Goal: Information Seeking & Learning: Learn about a topic

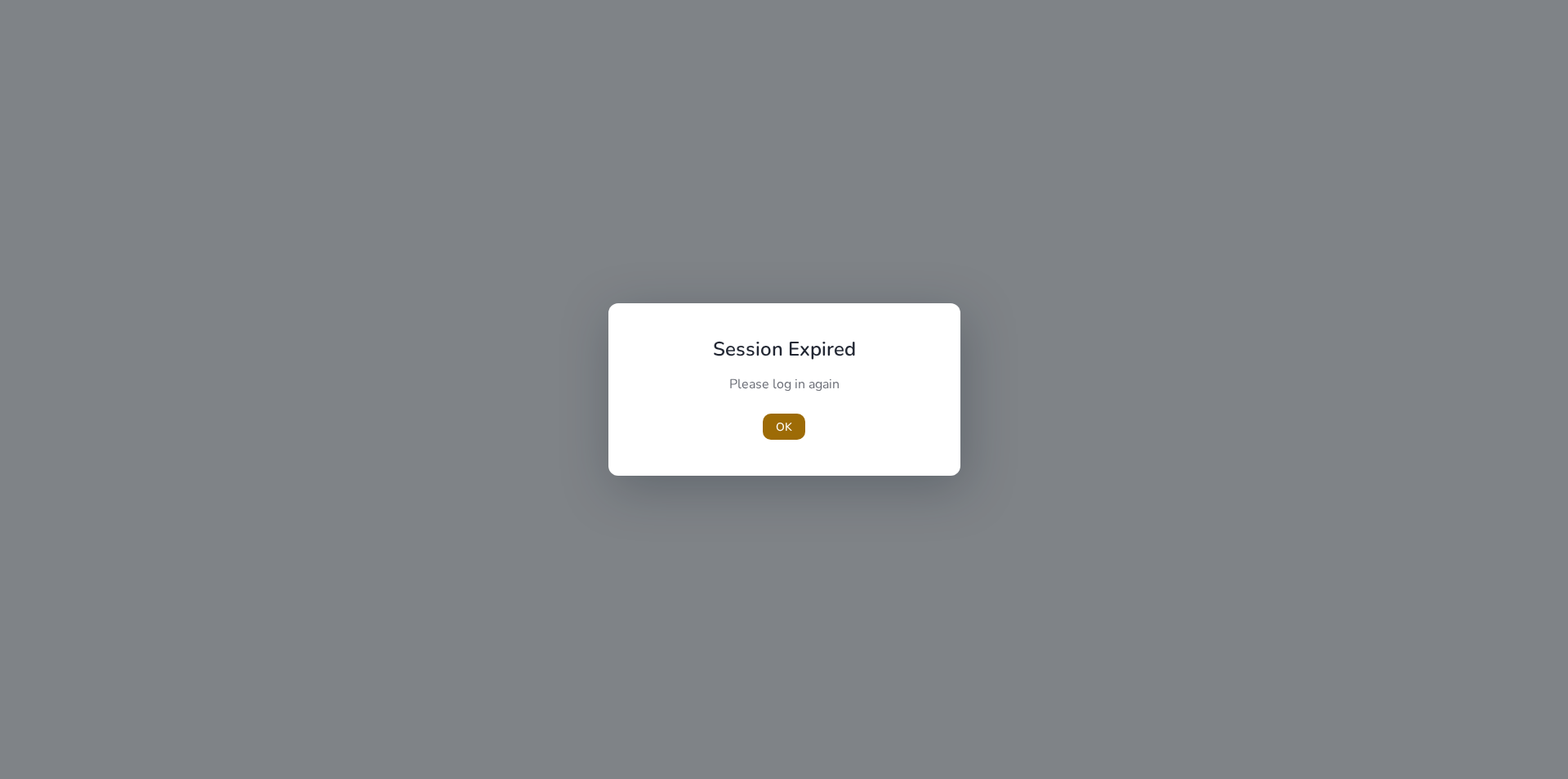
click at [783, 426] on span "OK" at bounding box center [784, 427] width 16 height 17
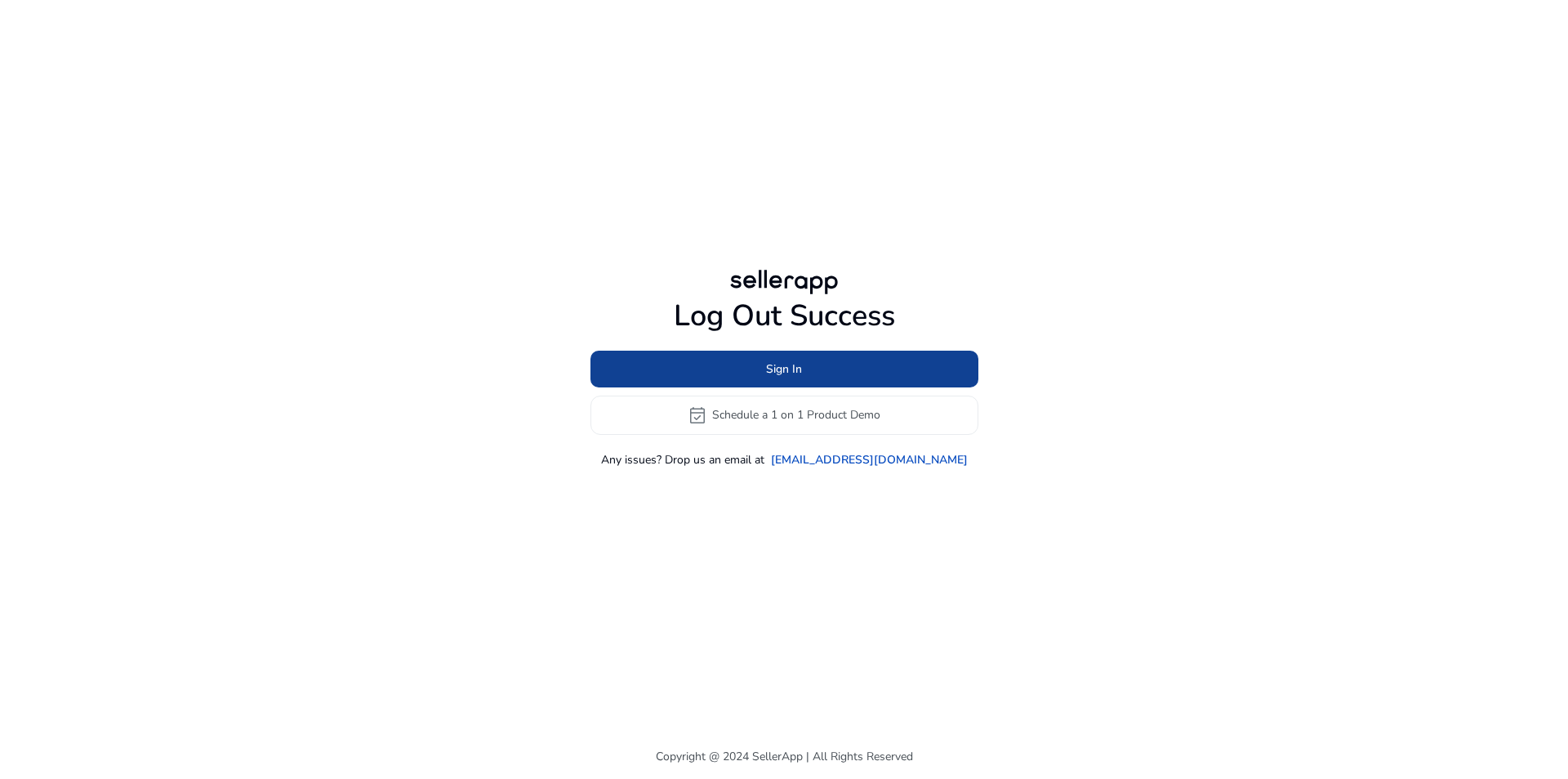
click at [781, 365] on span "Sign In" at bounding box center [784, 369] width 36 height 17
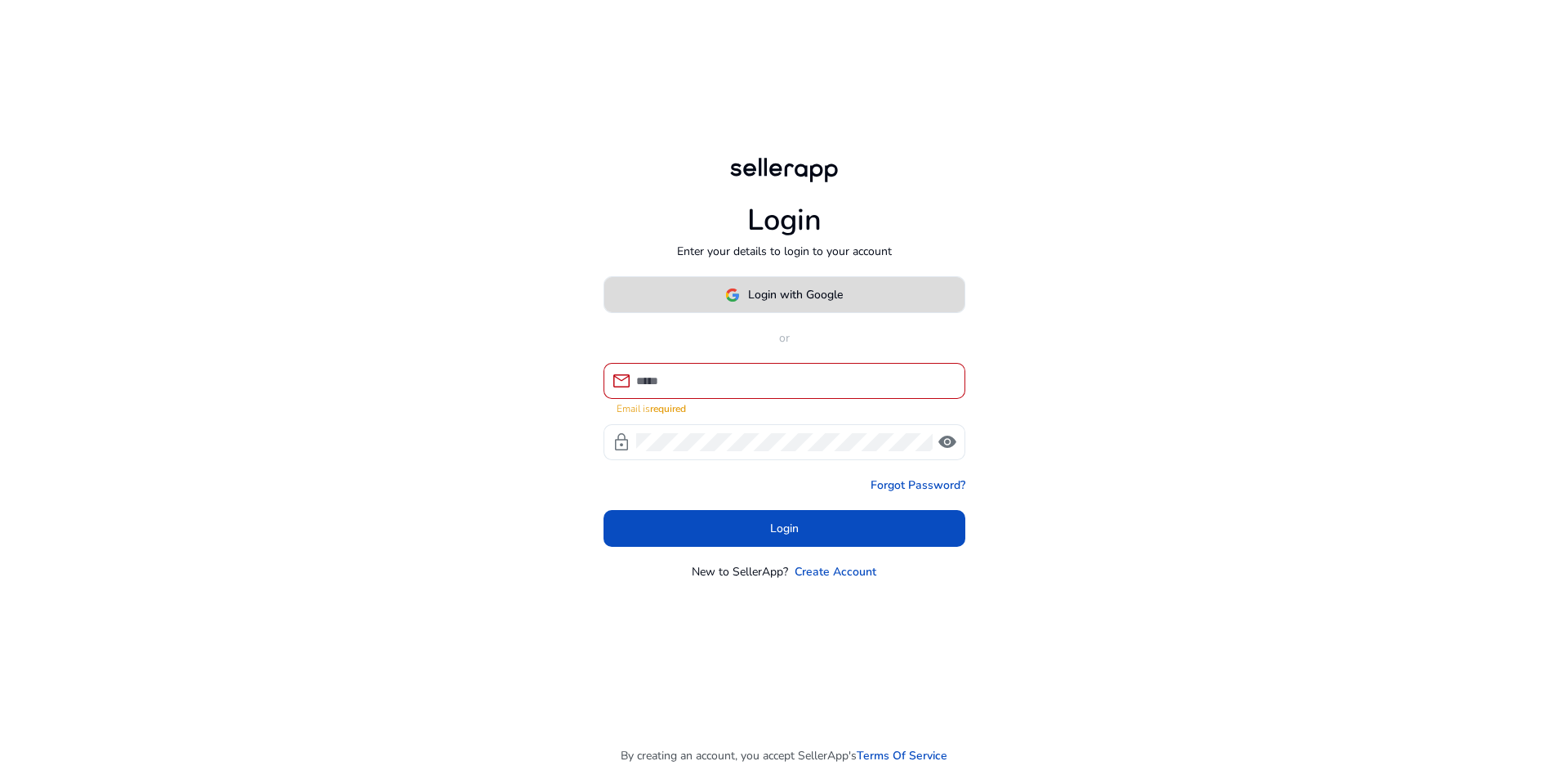
click at [743, 304] on span "Login with Google" at bounding box center [784, 295] width 118 height 17
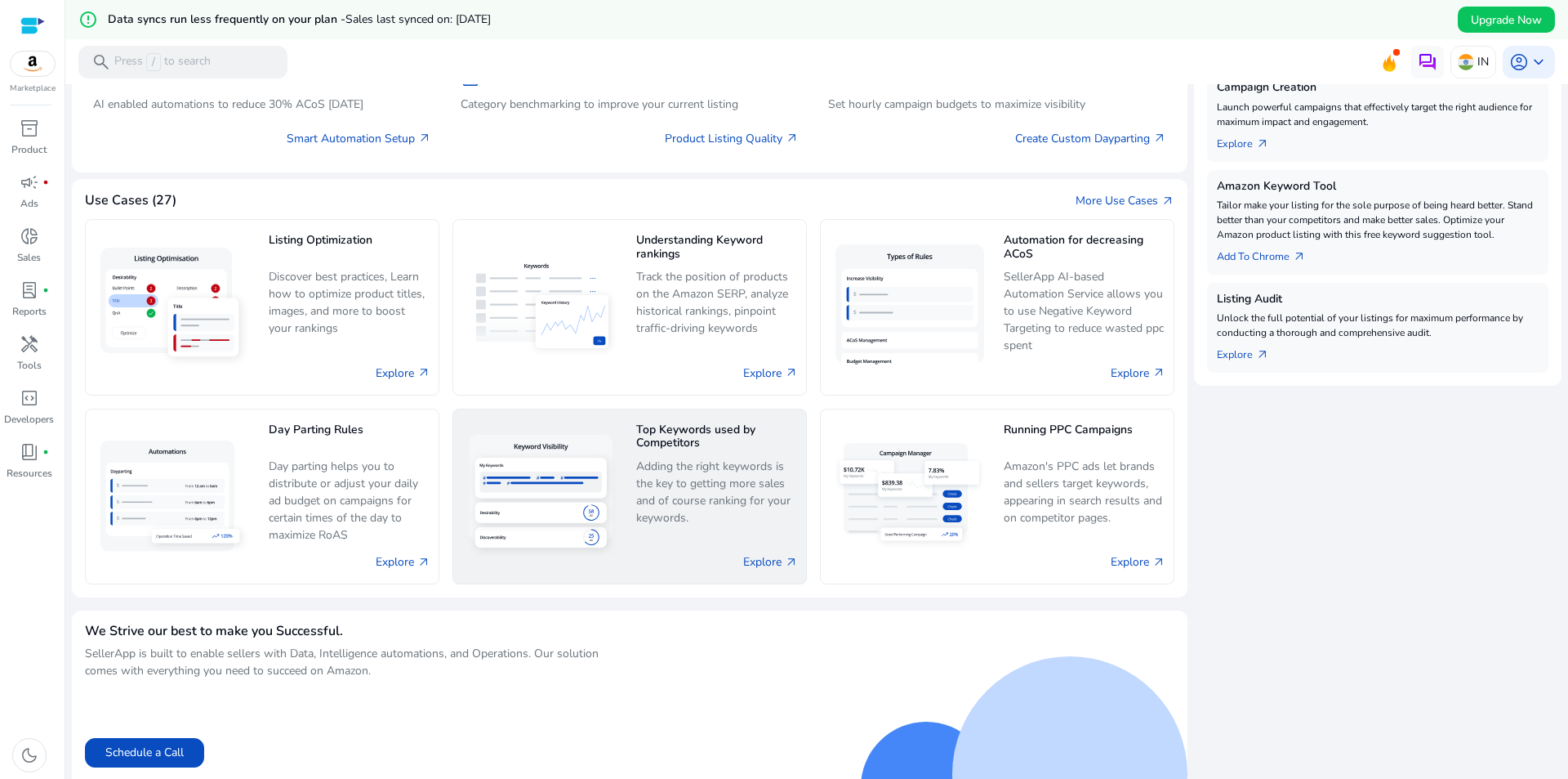
click at [714, 482] on p "Adding the right keywords is the key to getting more sales and of course rankin…" at bounding box center [717, 492] width 162 height 70
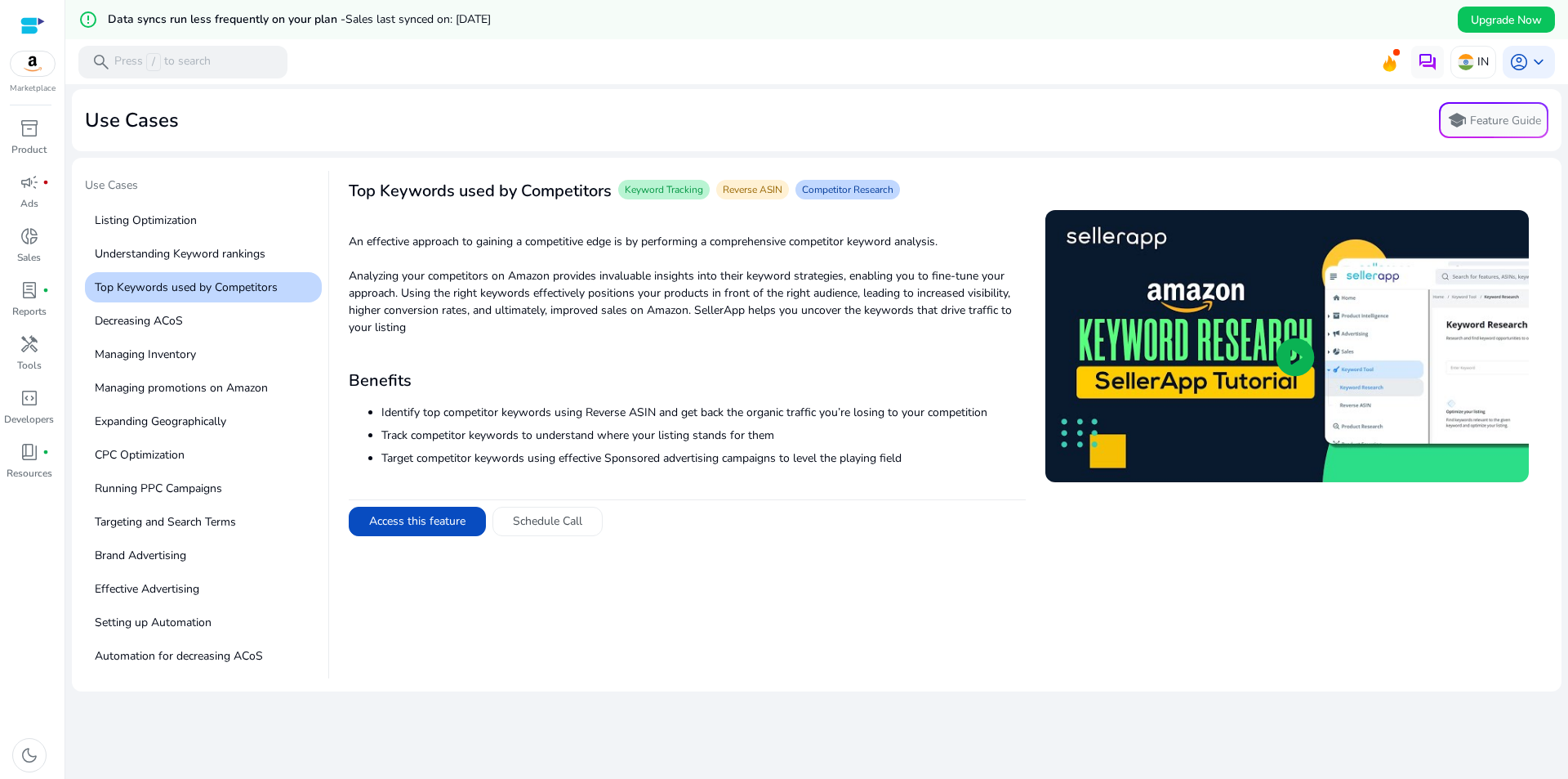
scroll to position [82, 0]
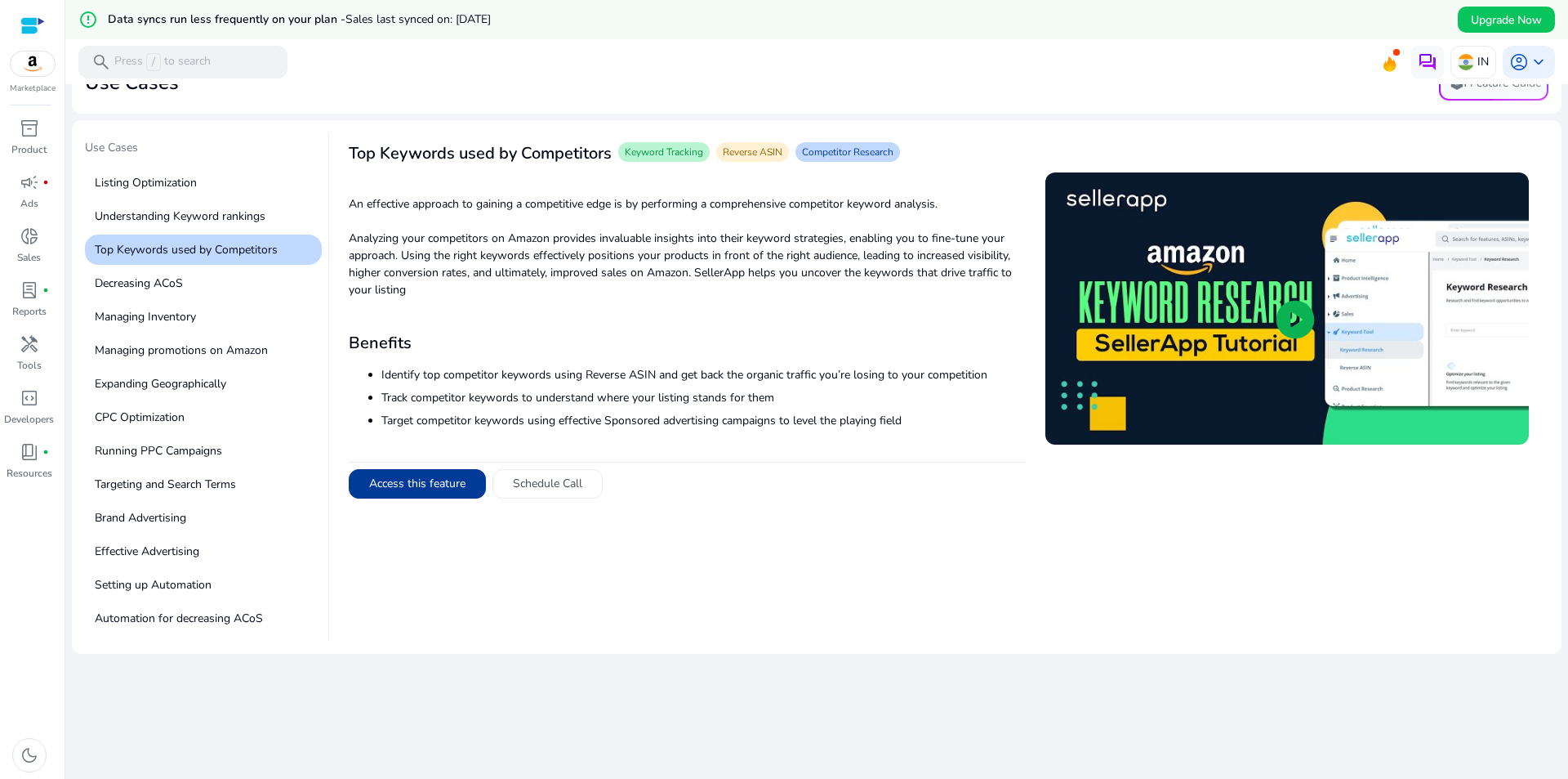
click at [398, 476] on button "Access this feature" at bounding box center [418, 483] width 138 height 29
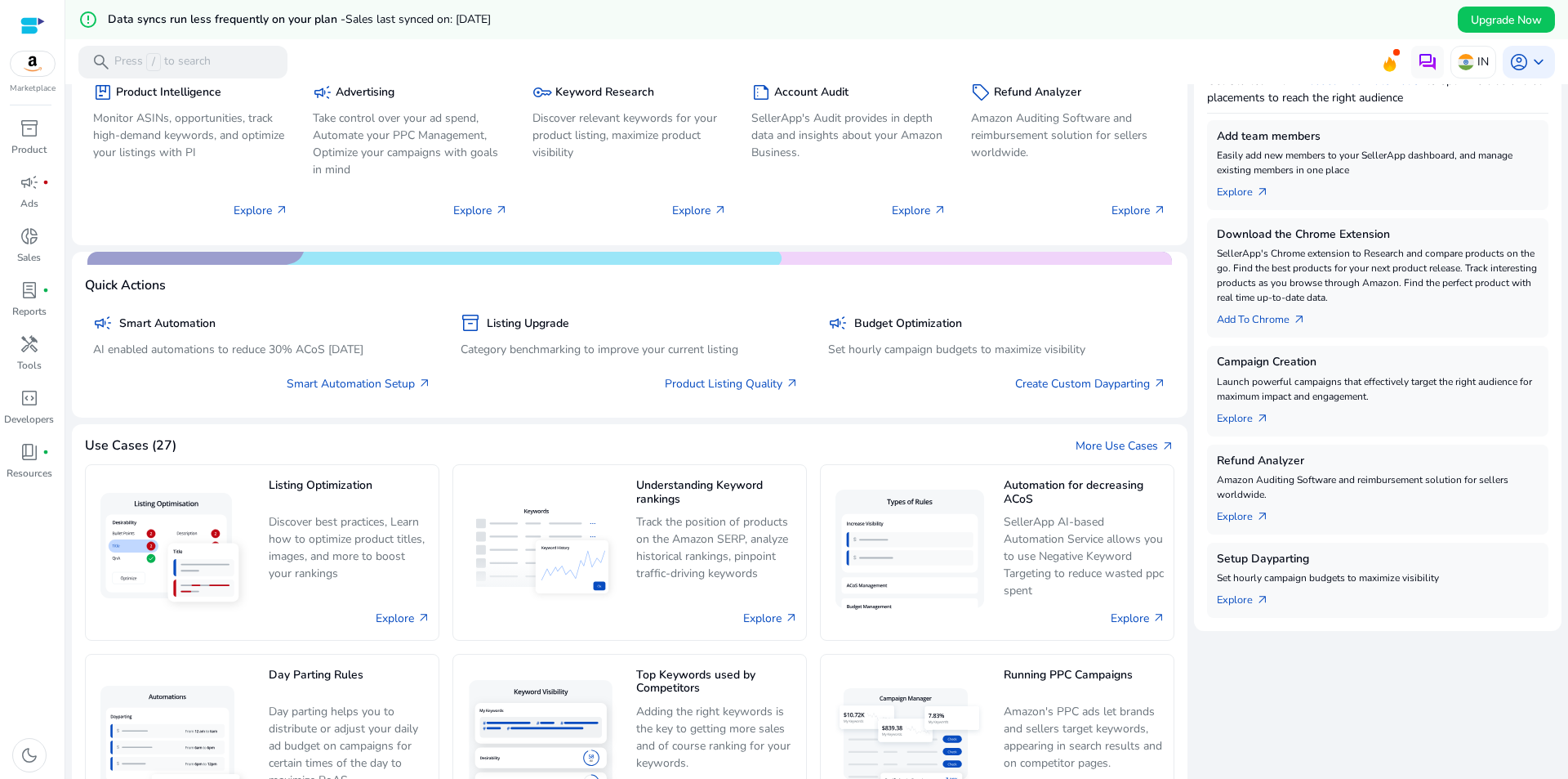
scroll to position [172, 0]
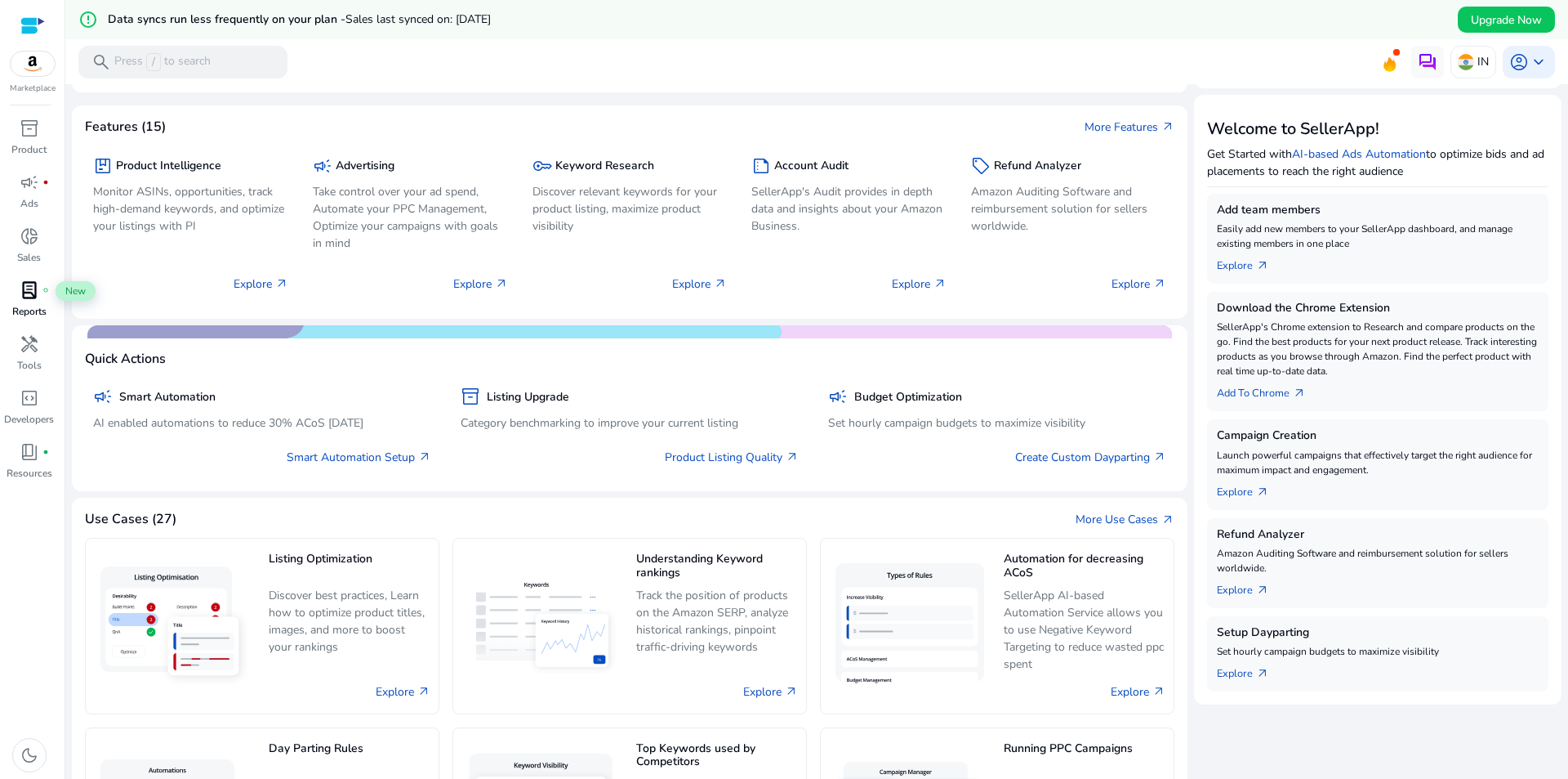
click at [34, 297] on span "lab_profile" at bounding box center [29, 290] width 20 height 20
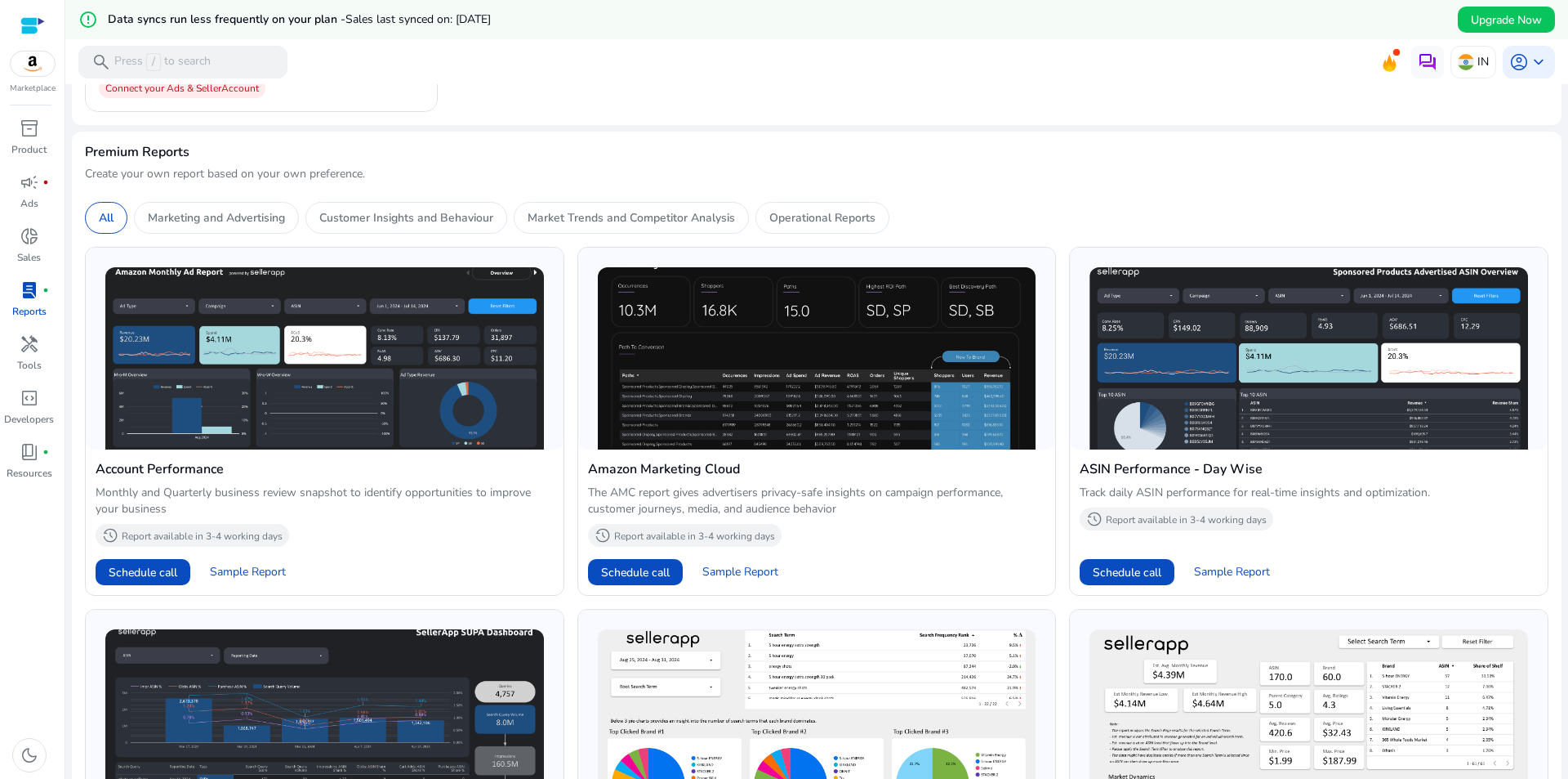
scroll to position [490, 0]
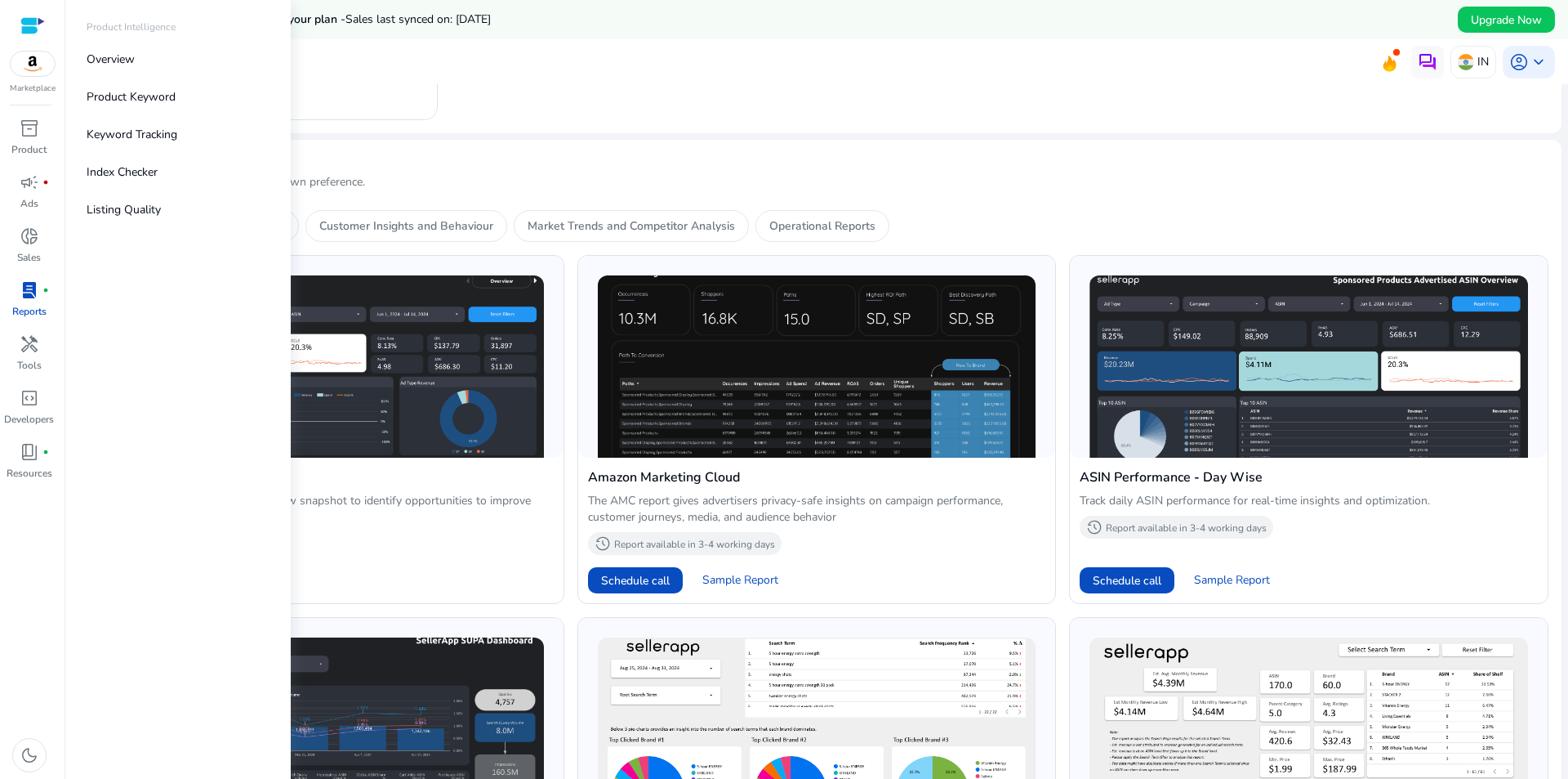
click at [40, 59] on img at bounding box center [32, 64] width 44 height 25
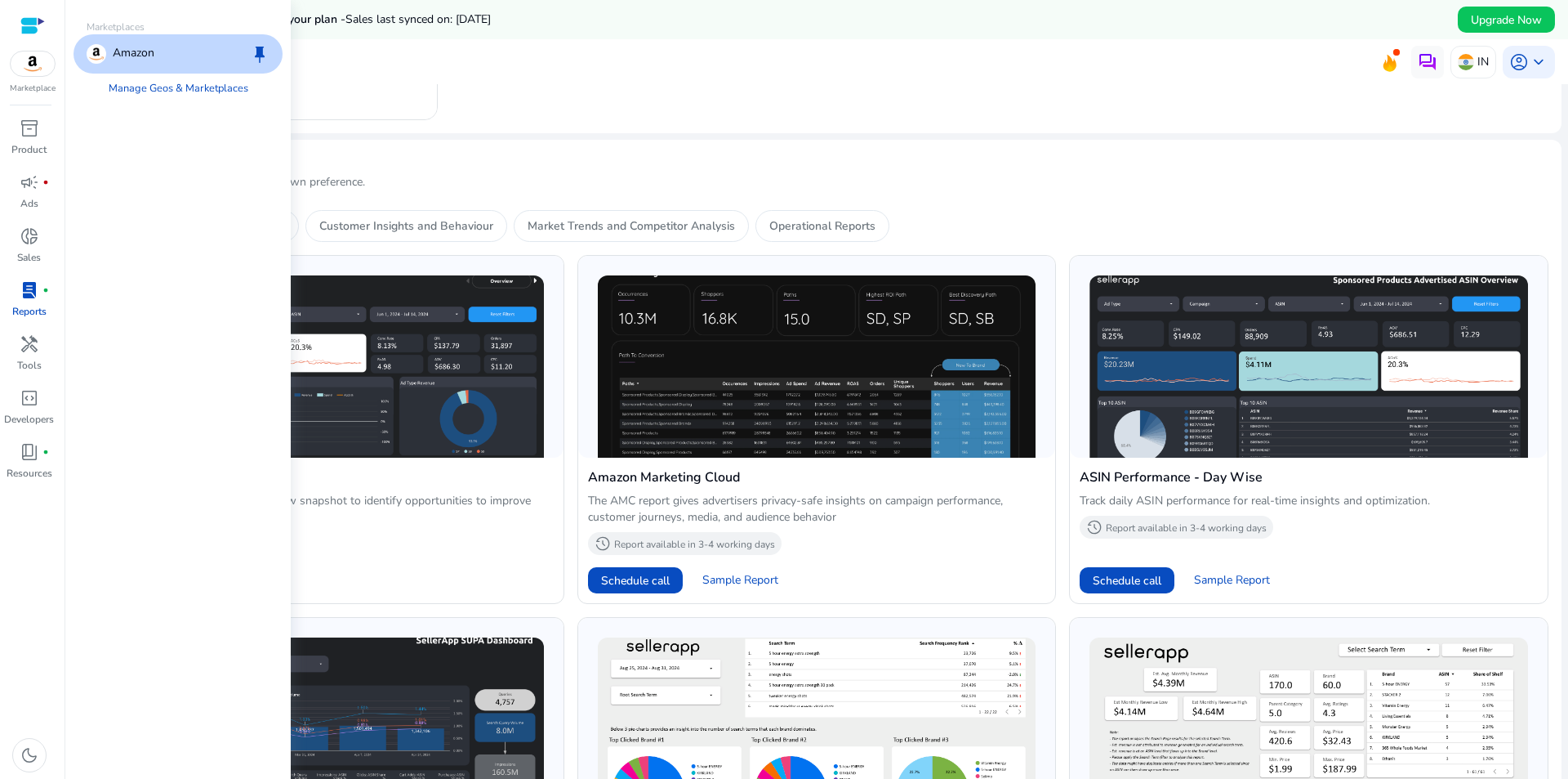
click at [28, 64] on img at bounding box center [32, 64] width 44 height 25
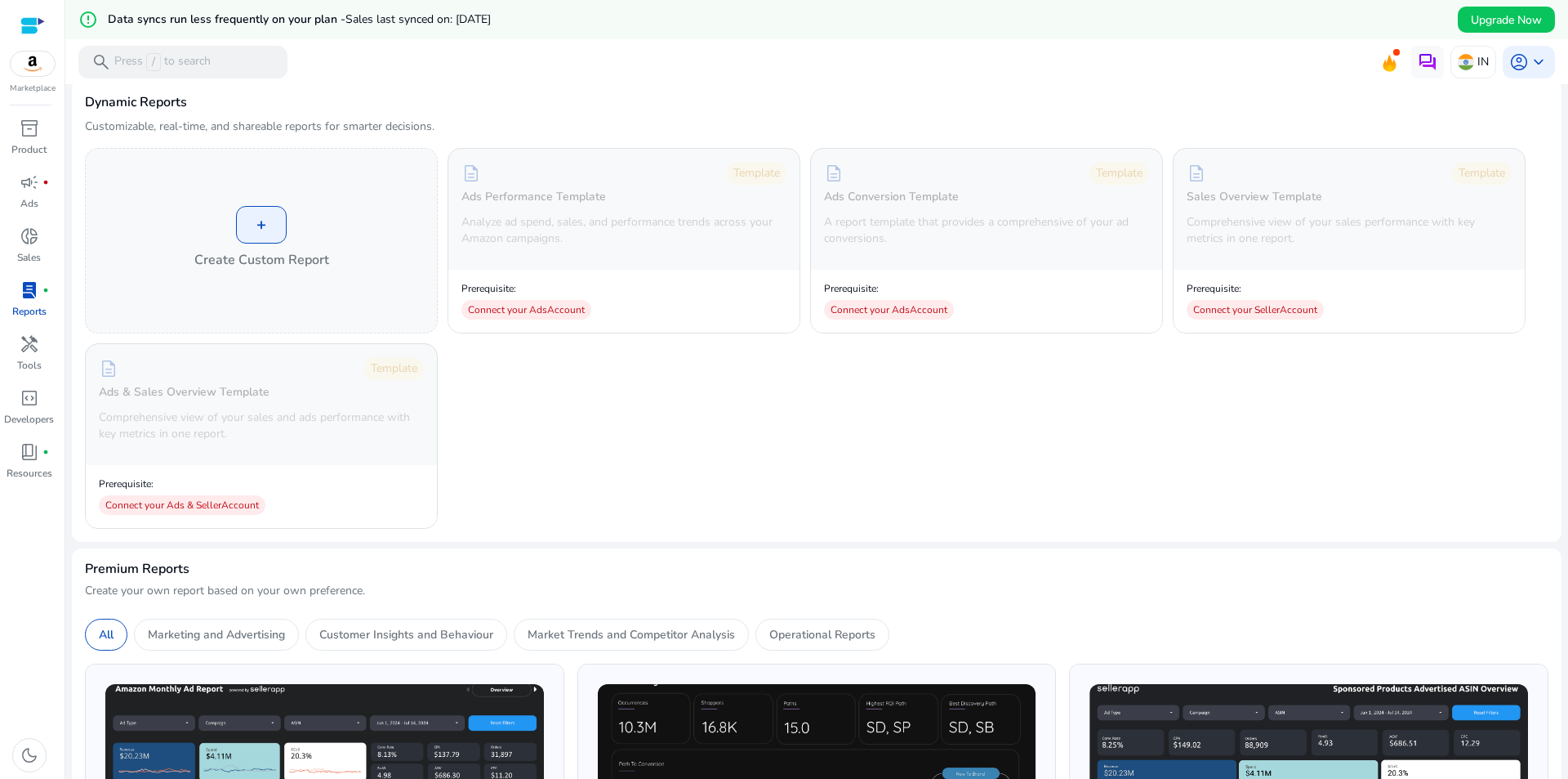
scroll to position [0, 0]
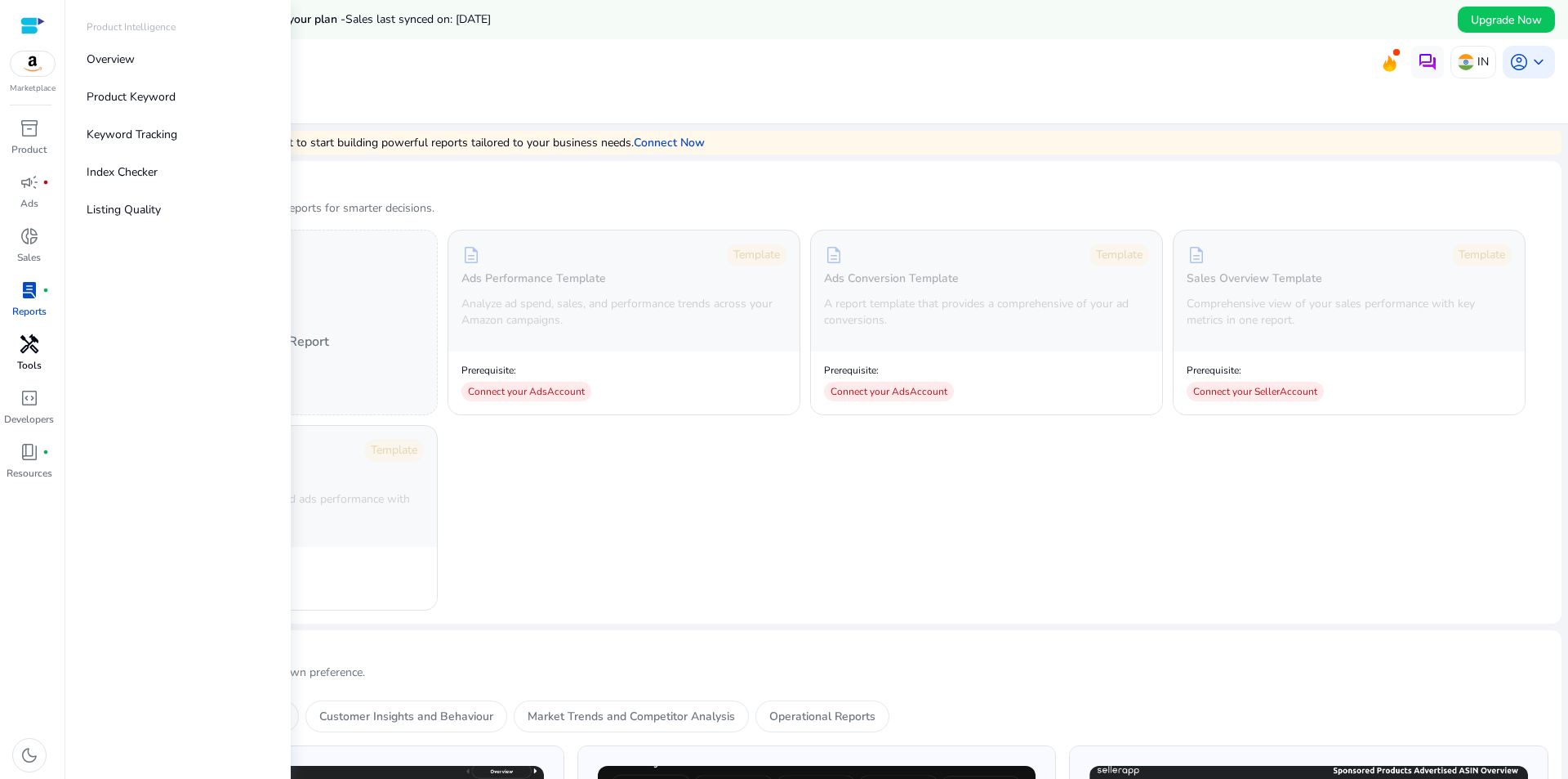
click at [34, 352] on span "handyman" at bounding box center [29, 344] width 20 height 20
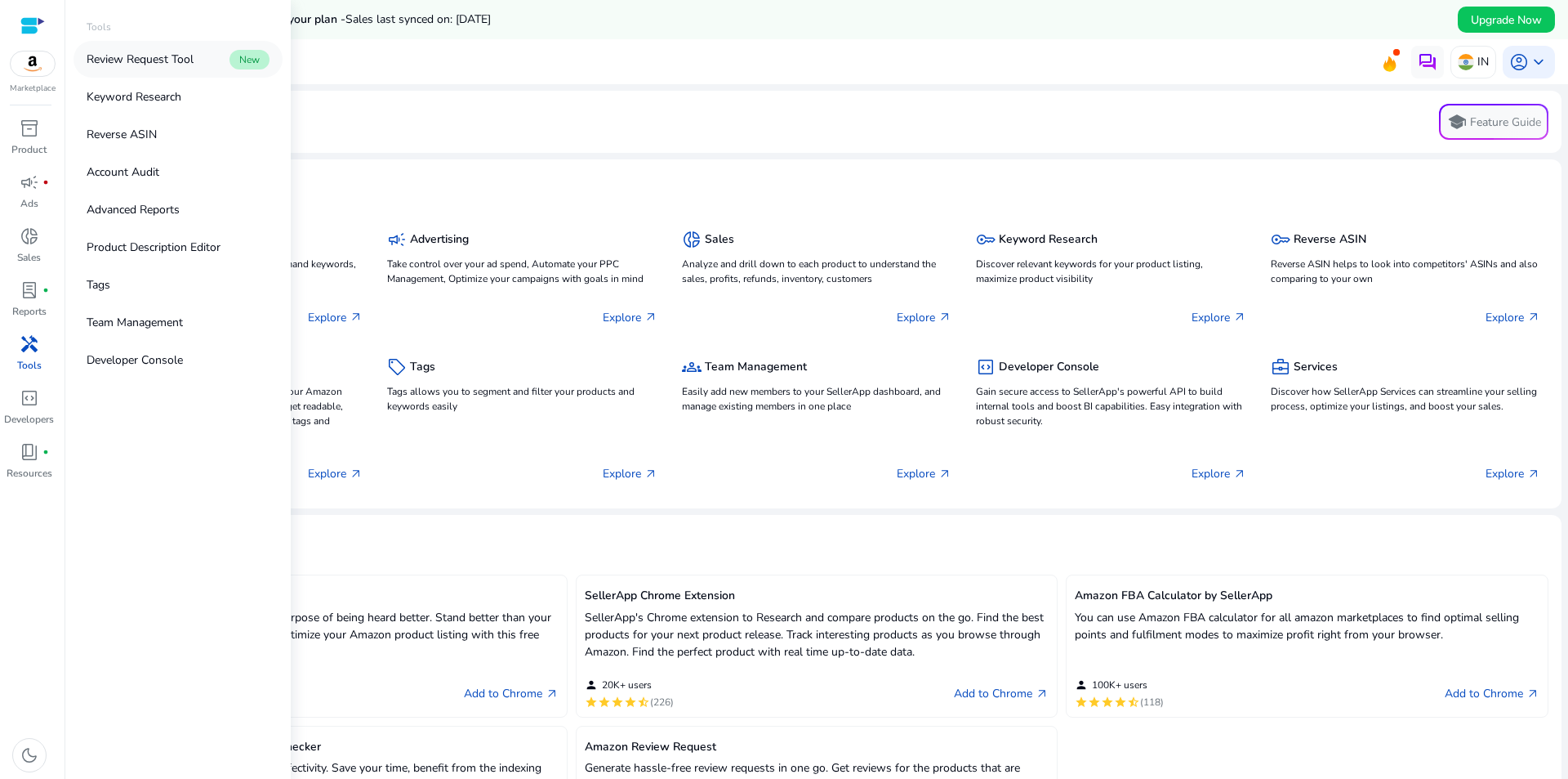
click at [150, 60] on p "Review Request Tool" at bounding box center [140, 59] width 107 height 17
click at [138, 87] on link "Keyword Research" at bounding box center [178, 96] width 209 height 37
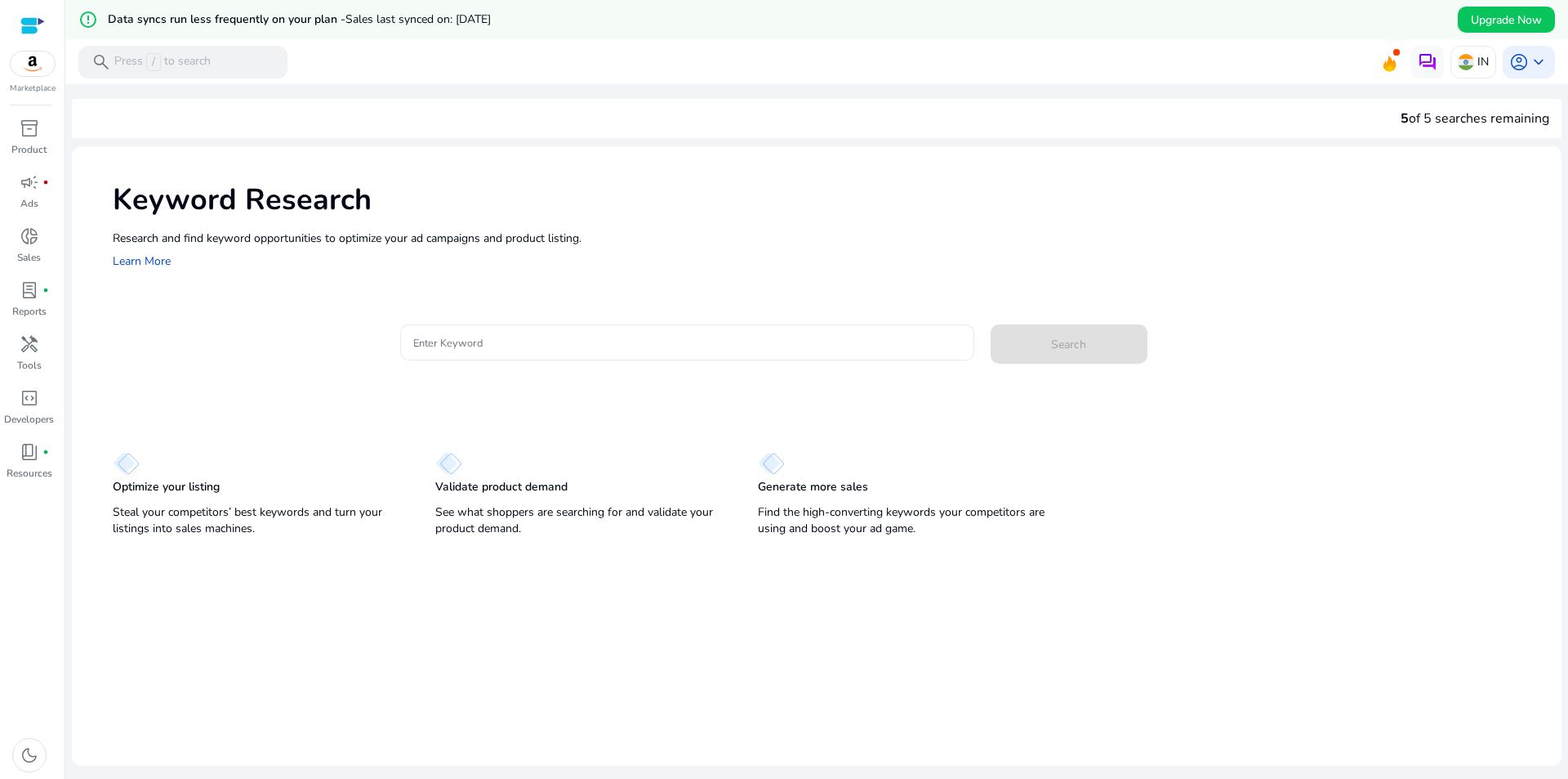
click at [599, 347] on input "Enter Keyword" at bounding box center [688, 342] width 548 height 18
click at [216, 497] on div "Optimize your listing Steal your competitors’ best keywords and turn your listi…" at bounding box center [257, 496] width 290 height 89
click at [566, 475] on div "Validate product demand See what shoppers are searching for and validate your p…" at bounding box center [579, 496] width 290 height 89
click at [808, 494] on p "Generate more sales" at bounding box center [813, 487] width 110 height 16
